Goal: Information Seeking & Learning: Learn about a topic

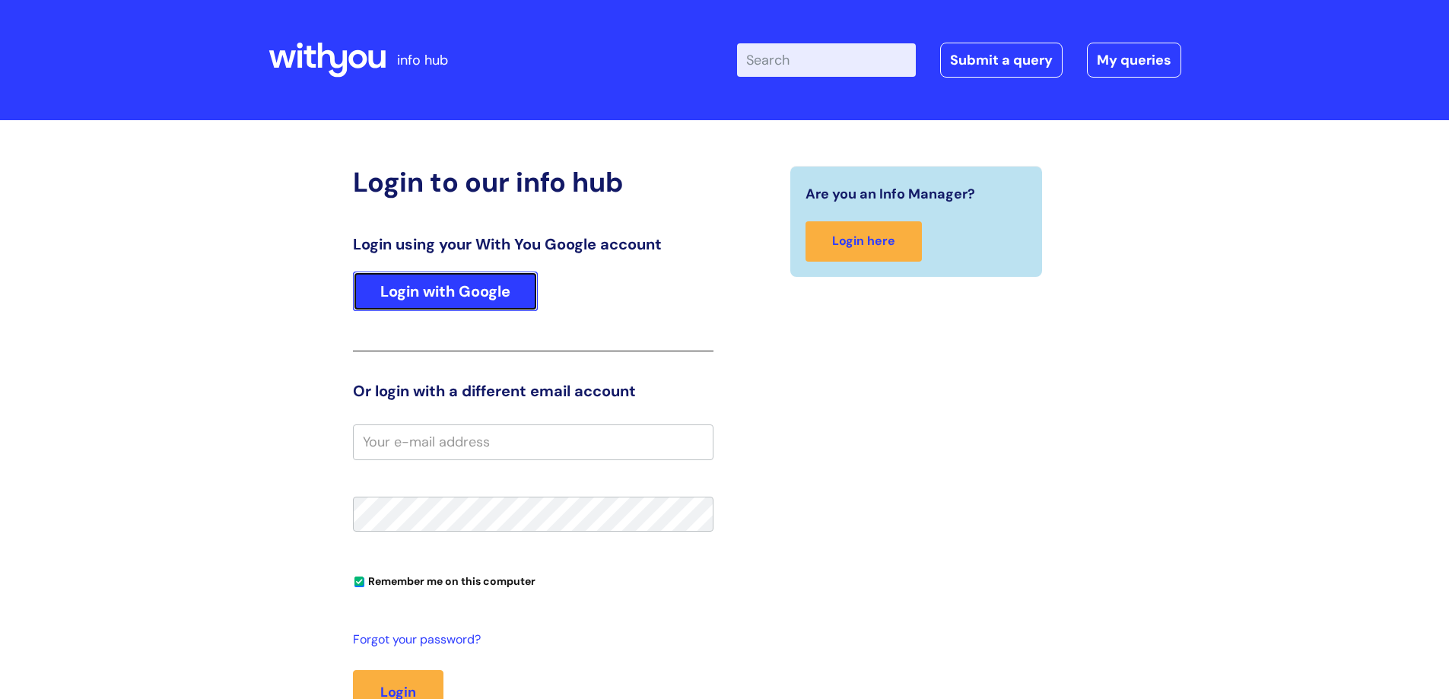
click at [448, 292] on link "Login with Google" at bounding box center [445, 292] width 185 height 40
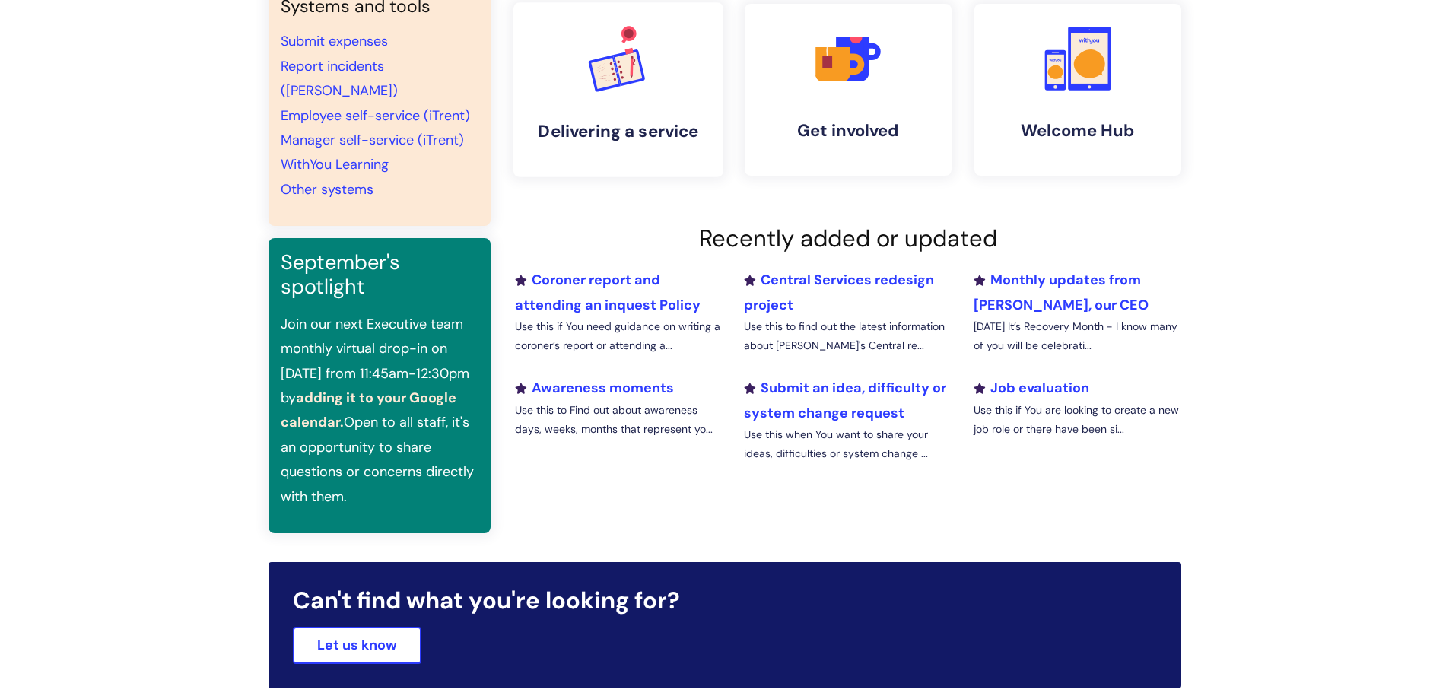
scroll to position [380, 0]
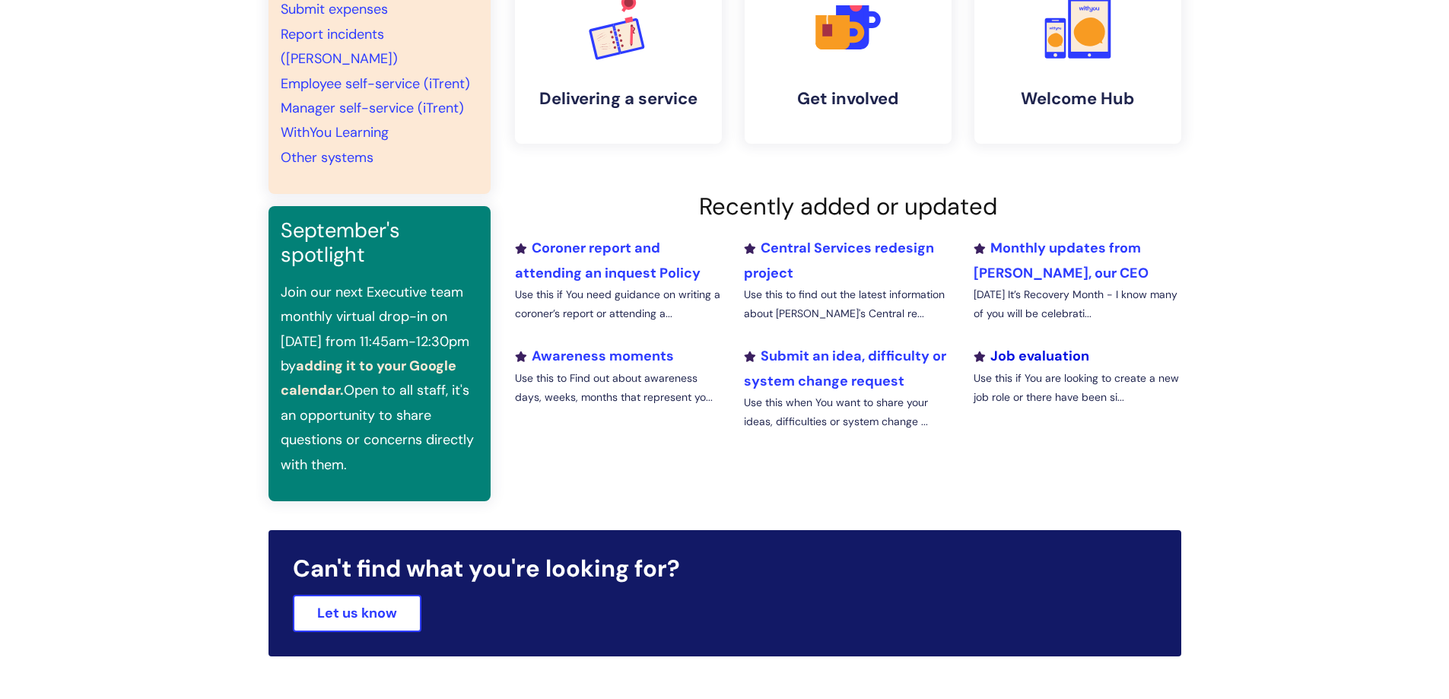
click at [1074, 357] on link "Job evaluation" at bounding box center [1032, 356] width 116 height 18
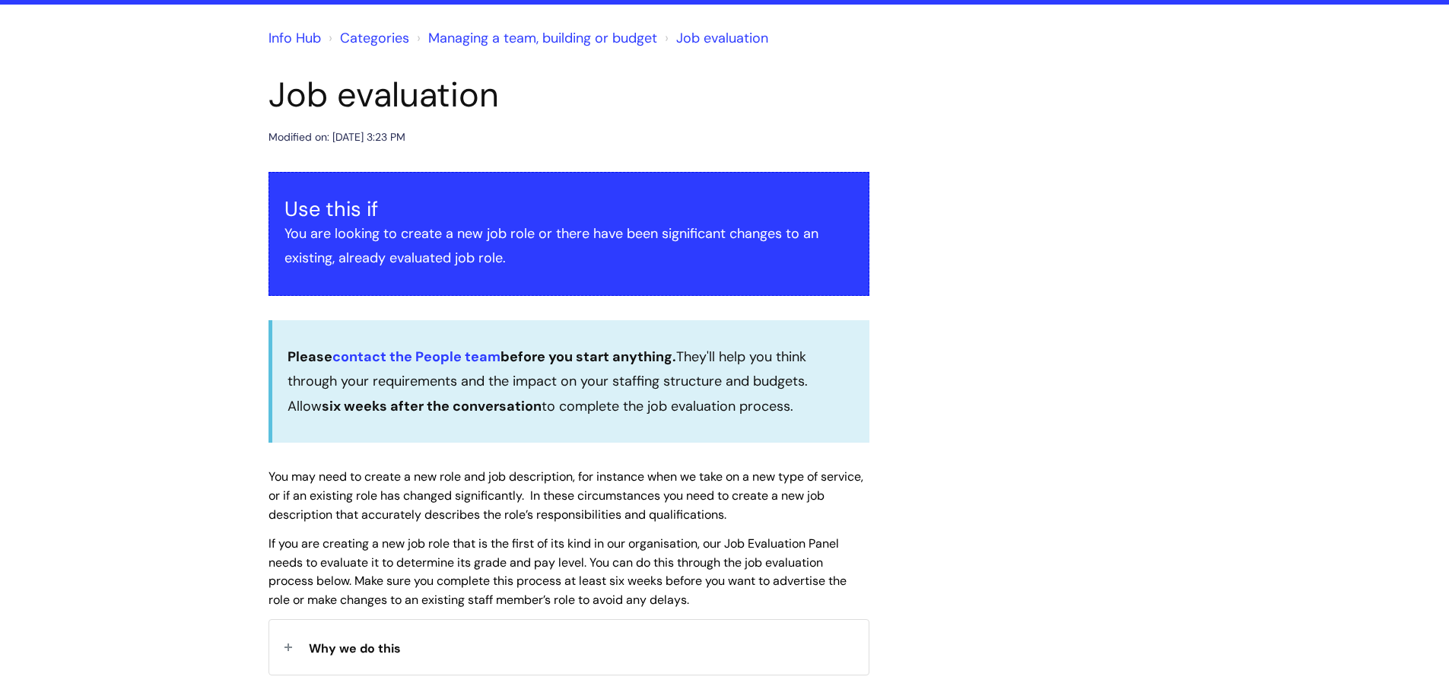
scroll to position [152, 0]
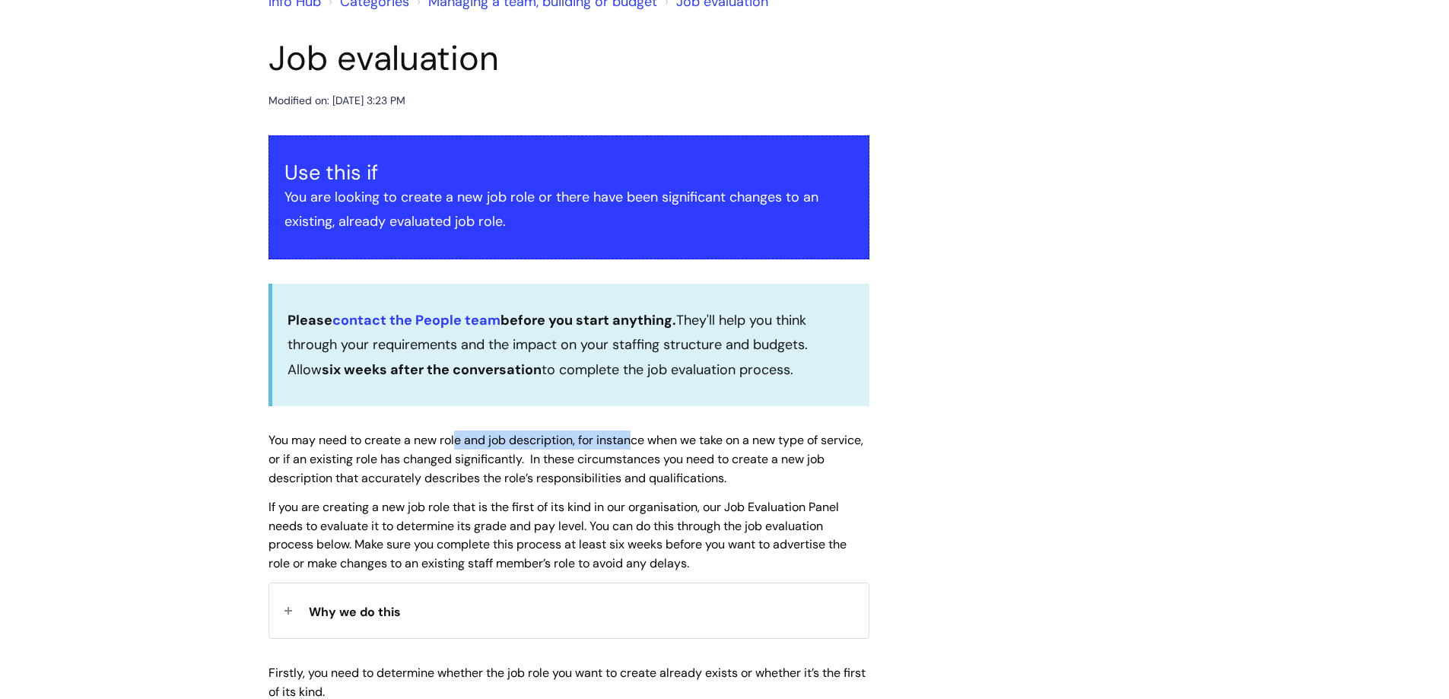
drag, startPoint x: 455, startPoint y: 443, endPoint x: 632, endPoint y: 444, distance: 177.3
click at [632, 444] on span "You may need to create a new role and job description, for instance when we tak…" at bounding box center [566, 459] width 595 height 54
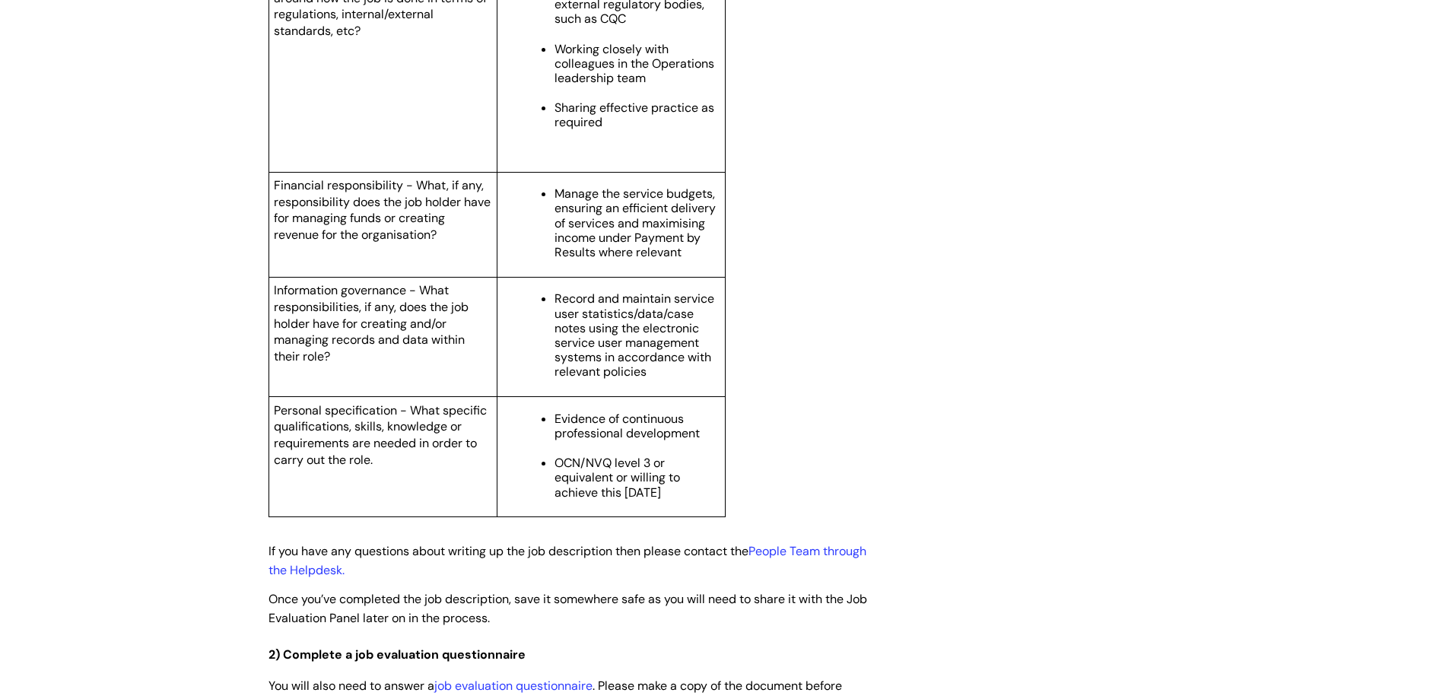
scroll to position [2130, 0]
